Goal: Task Accomplishment & Management: Manage account settings

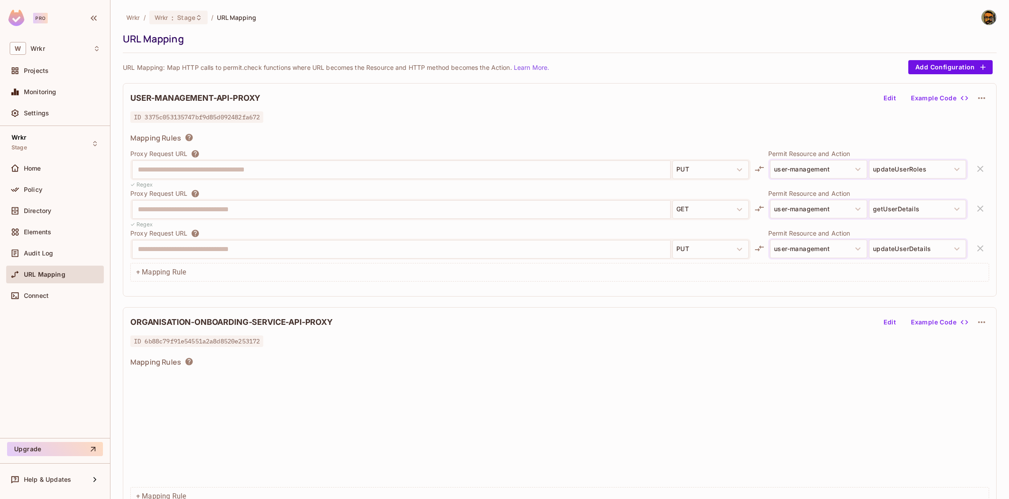
scroll to position [869, 0]
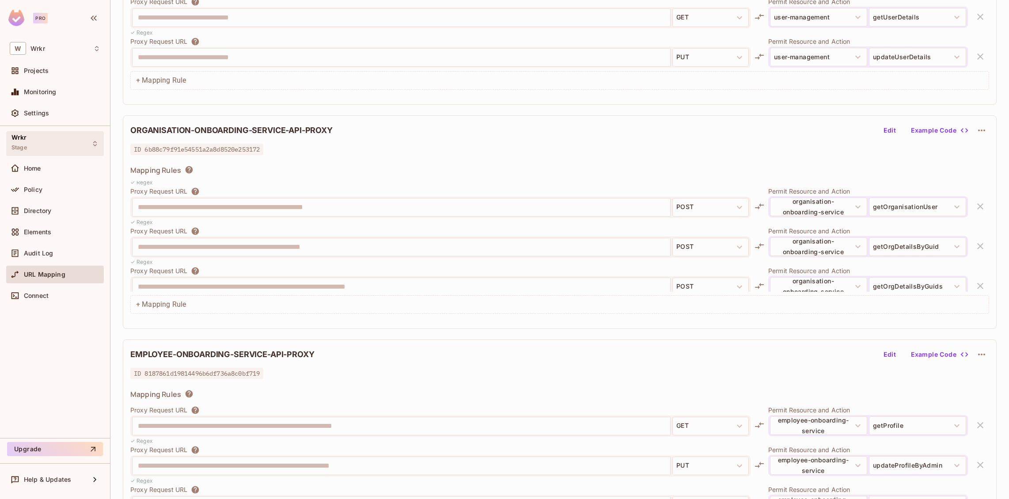
click at [34, 142] on div "Wrkr Stage" at bounding box center [55, 143] width 98 height 24
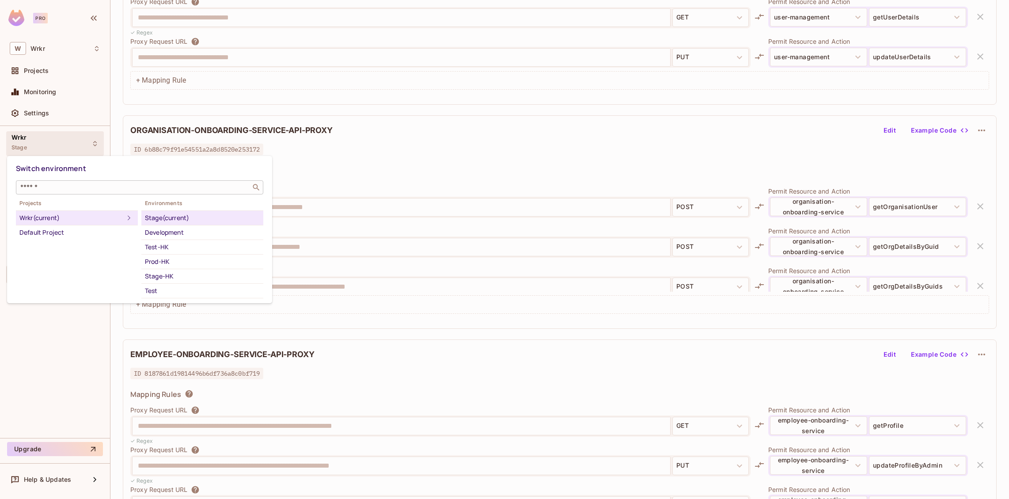
click at [115, 42] on div at bounding box center [504, 249] width 1009 height 499
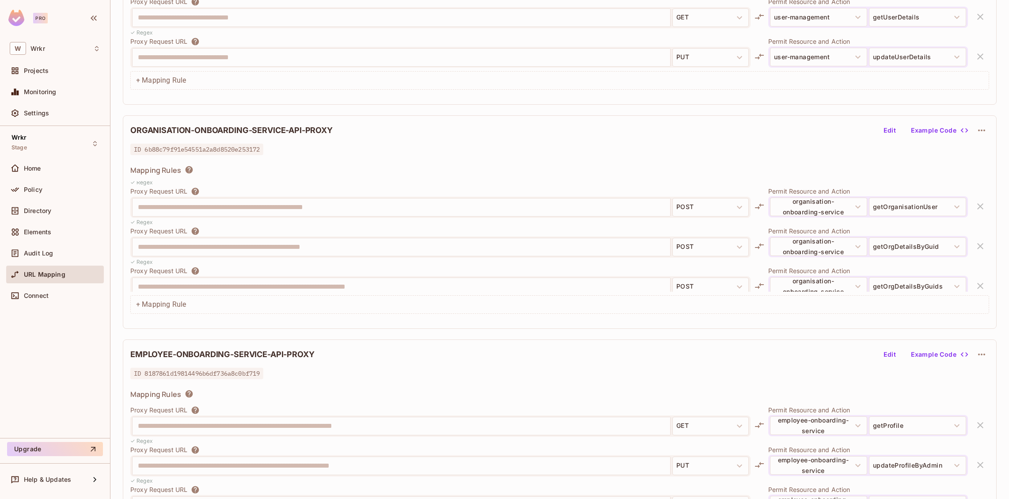
click at [73, 332] on div "Wrkr Stage Home Policy Directory Elements Audit Log URL Mapping Connect" at bounding box center [55, 282] width 110 height 312
click at [45, 170] on div "Home" at bounding box center [62, 168] width 76 height 7
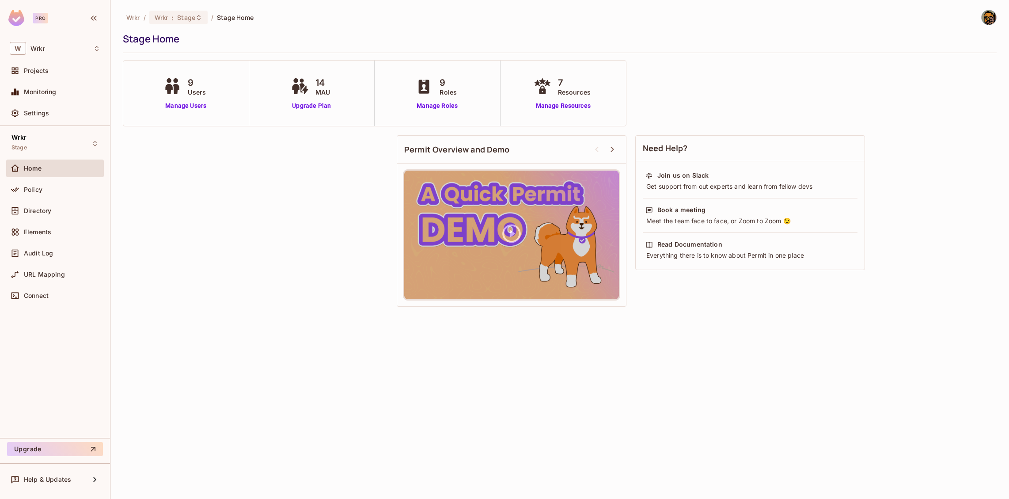
click at [48, 198] on div "Policy" at bounding box center [55, 191] width 98 height 21
click at [51, 190] on div "Policy" at bounding box center [62, 189] width 76 height 7
